Goal: Find specific page/section: Find specific page/section

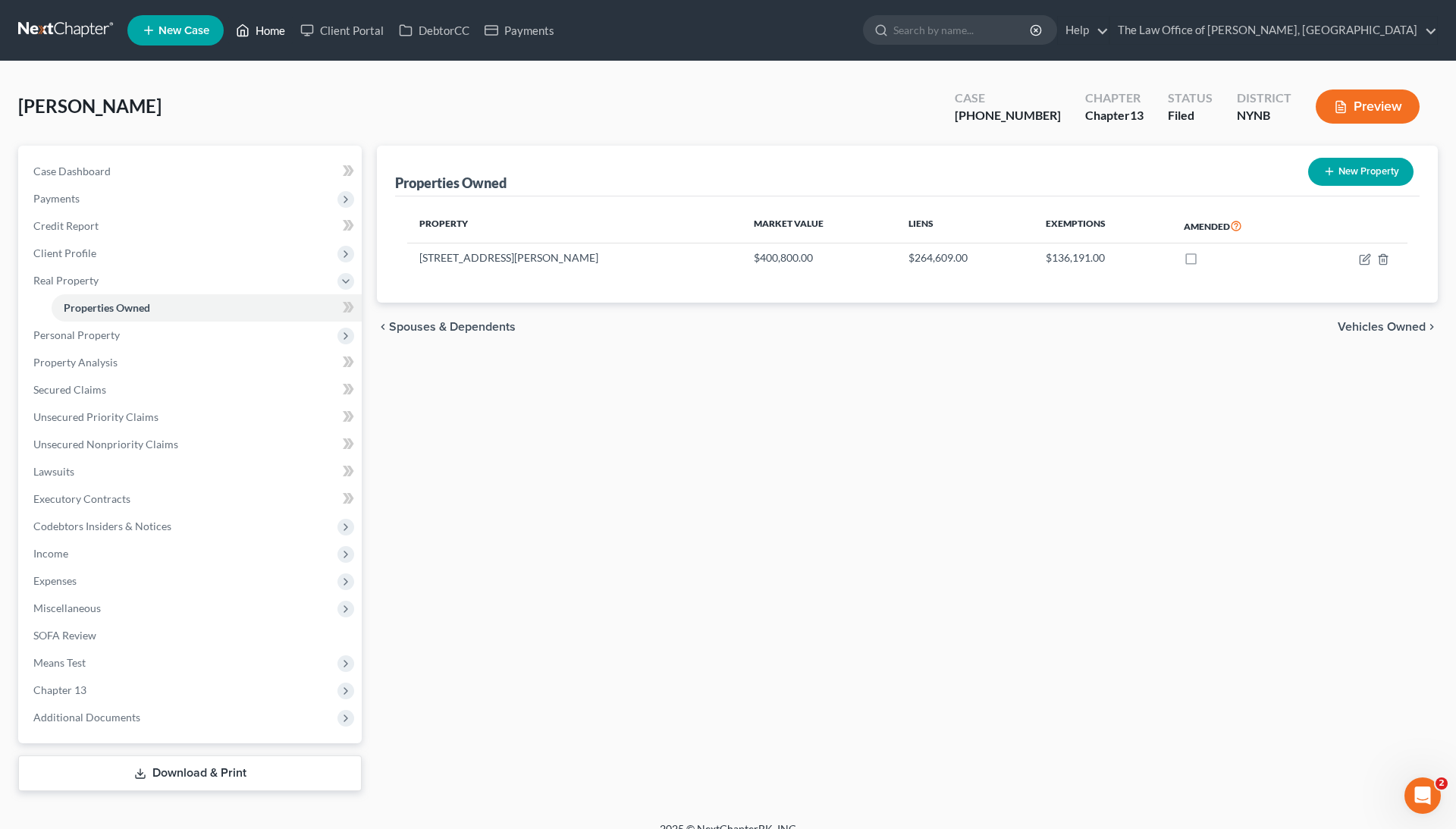
click at [274, 37] on link "Home" at bounding box center [261, 30] width 65 height 28
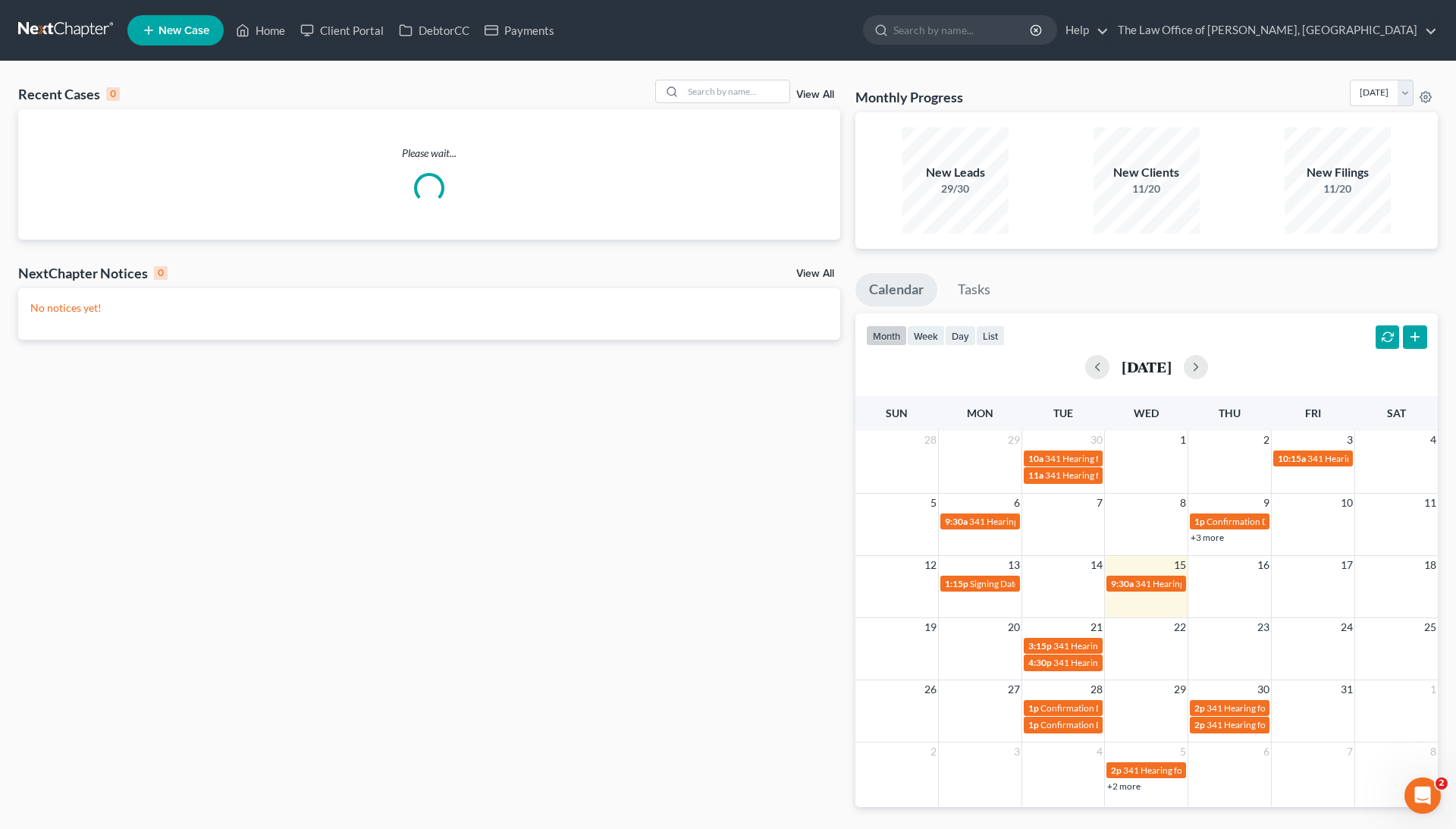
click at [793, 86] on div "View All" at bounding box center [748, 91] width 185 height 24
click at [760, 89] on input "search" at bounding box center [736, 91] width 106 height 22
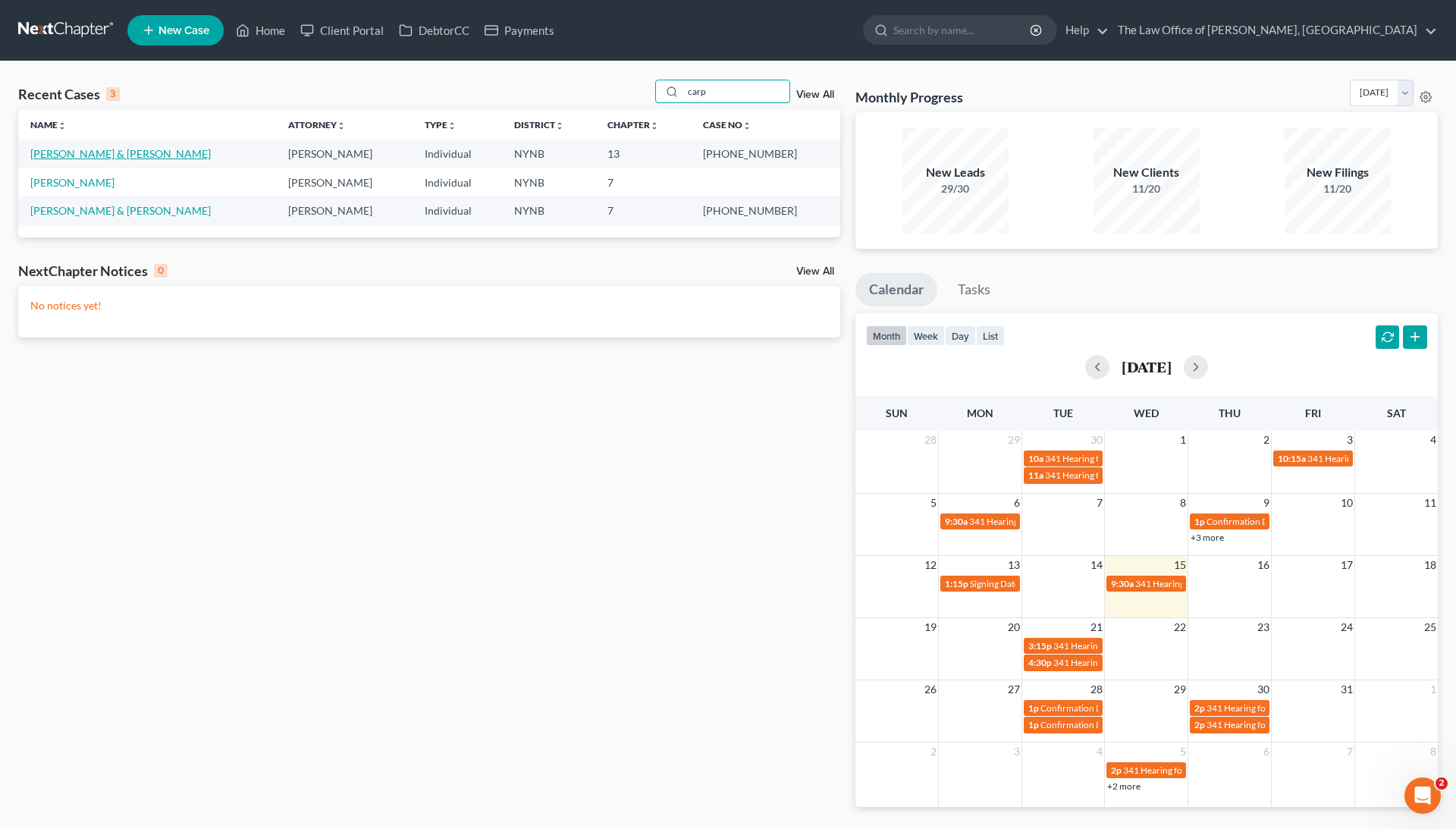
type input "carp"
click at [113, 158] on link "[PERSON_NAME] & [PERSON_NAME]" at bounding box center [120, 154] width 180 height 13
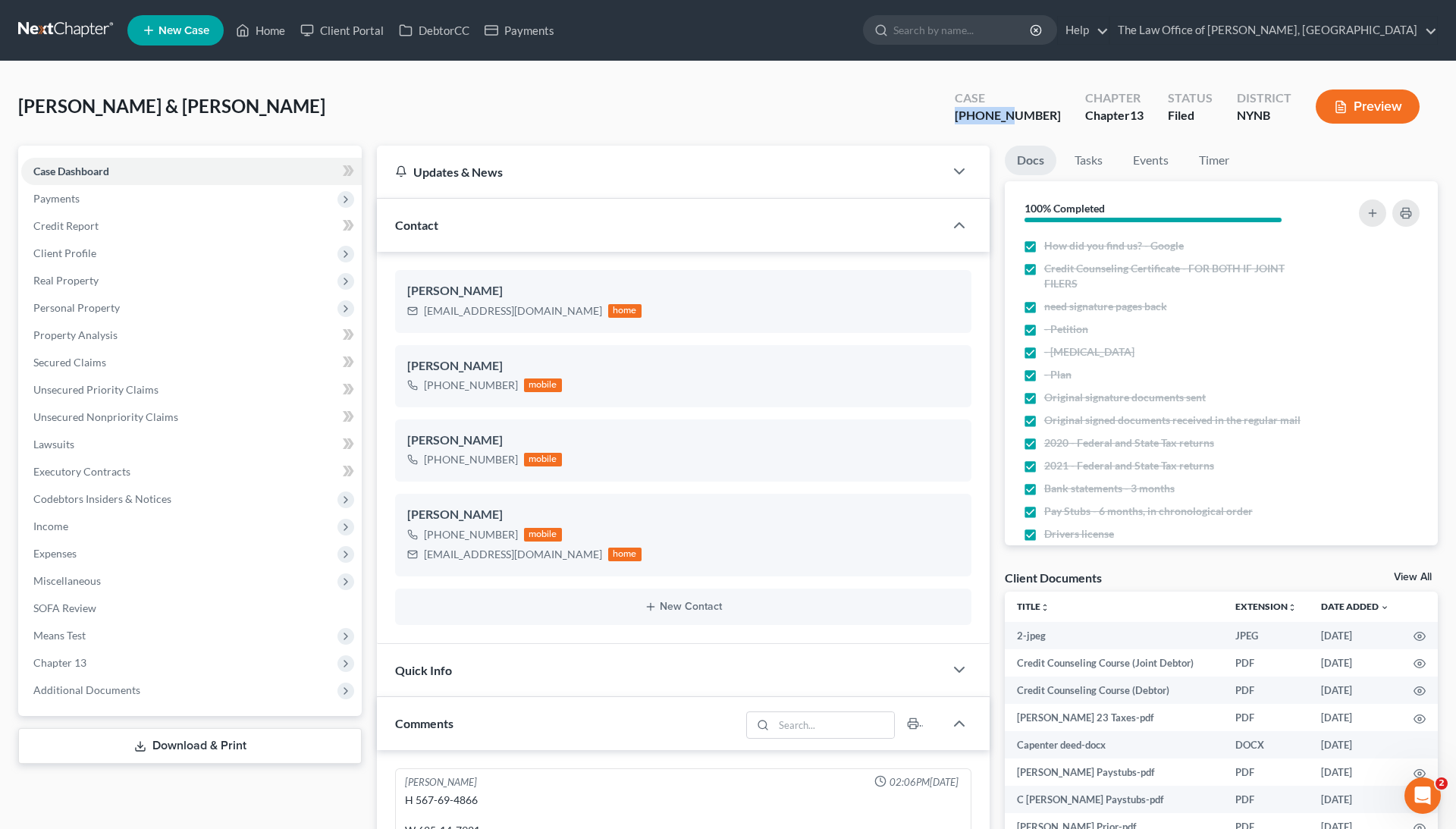
drag, startPoint x: 1050, startPoint y: 117, endPoint x: 983, endPoint y: 117, distance: 67.0
click at [983, 117] on div "Case 23-10412-1" at bounding box center [1007, 108] width 131 height 45
copy div "23-10412"
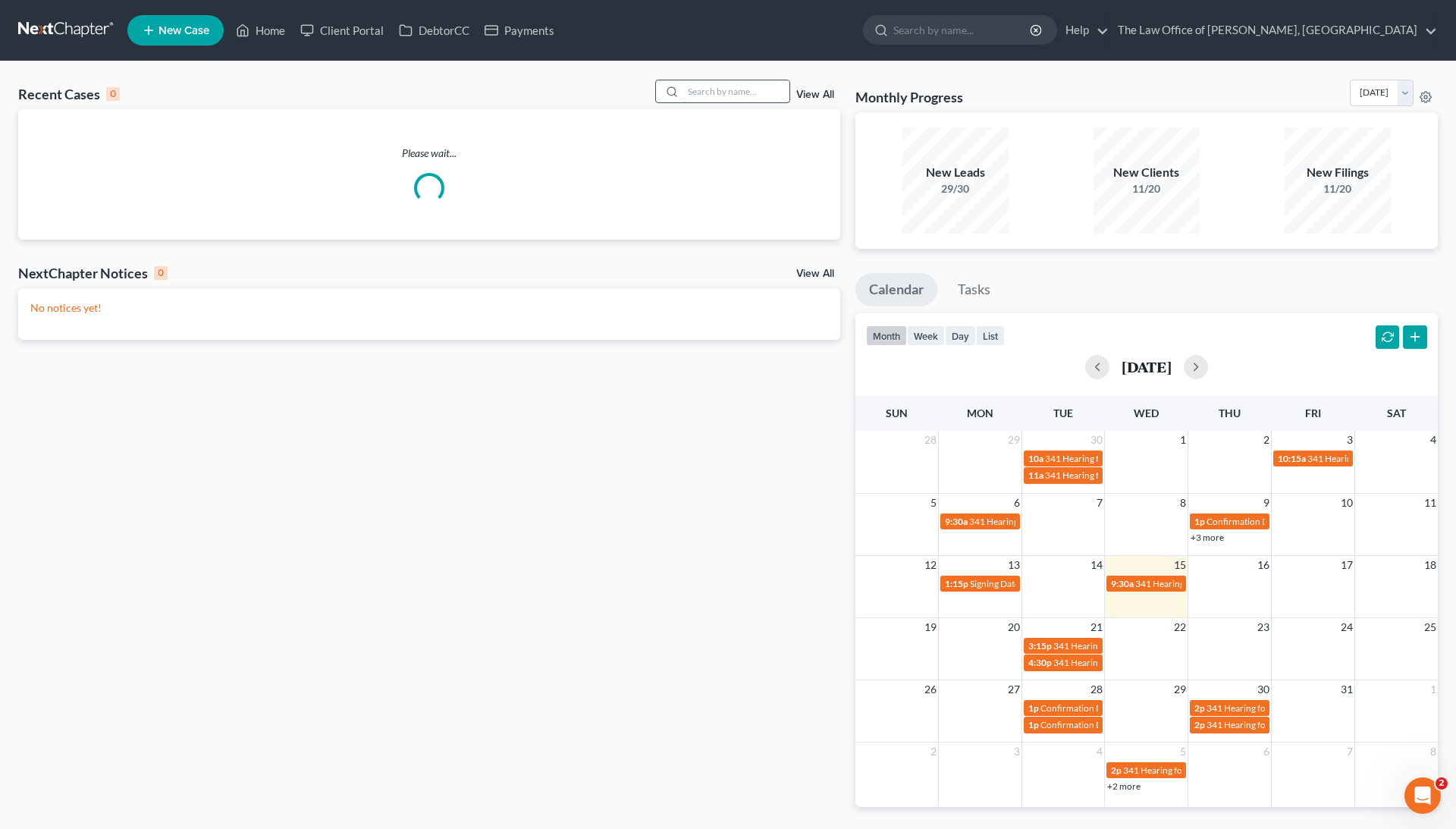
click at [699, 97] on input "search" at bounding box center [736, 91] width 106 height 22
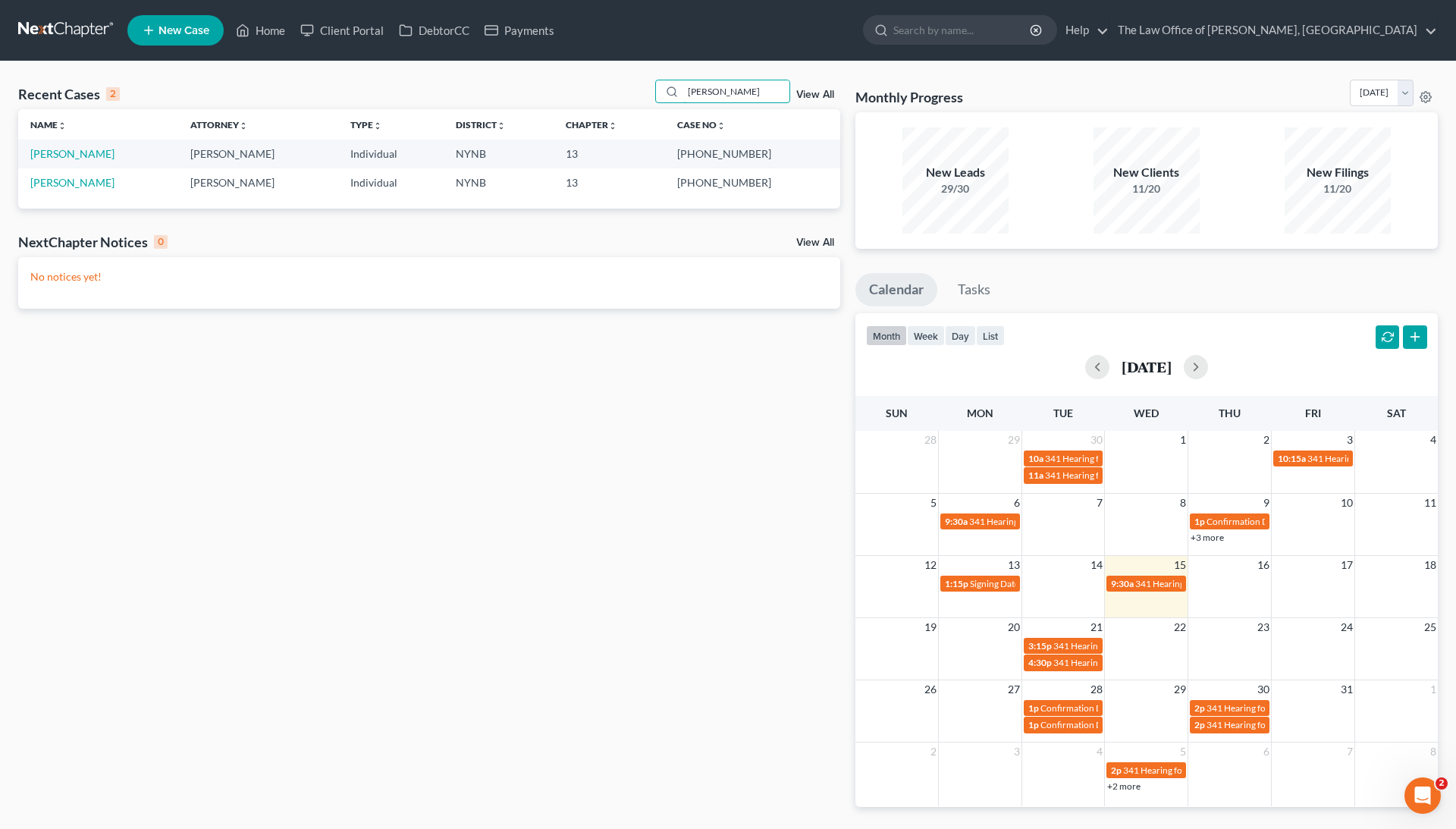
type input "[PERSON_NAME]"
drag, startPoint x: 728, startPoint y: 149, endPoint x: 773, endPoint y: 149, distance: 45.0
click at [773, 149] on td "[PHONE_NUMBER]" at bounding box center [752, 153] width 175 height 28
copy td "25-10408"
